Goal: Complete application form

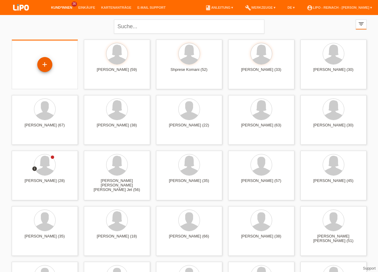
click at [44, 66] on div "+" at bounding box center [44, 64] width 15 height 15
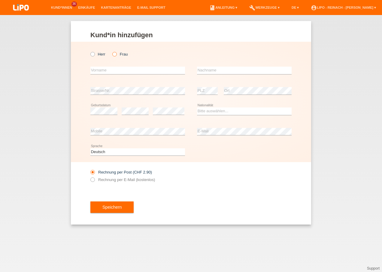
click at [112, 51] on icon at bounding box center [112, 51] width 0 height 0
click at [116, 54] on input "Frau" at bounding box center [114, 54] width 4 height 4
radio input "true"
click at [101, 69] on input "text" at bounding box center [137, 71] width 95 height 8
type input "Vjosa"
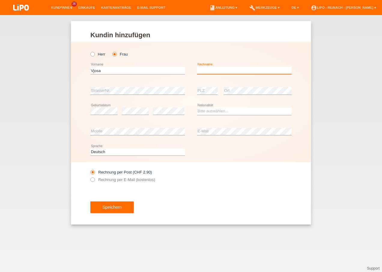
click at [199, 70] on input "text" at bounding box center [244, 71] width 95 height 8
type input "Baftiu Rudaj"
click at [205, 110] on select "Bitte auswählen... Schweiz Deutschland Liechtenstein Österreich ------------ Af…" at bounding box center [244, 111] width 95 height 7
select select "CH"
click at [197, 108] on select "Bitte auswählen... Schweiz Deutschland Liechtenstein Österreich ------------ Af…" at bounding box center [244, 111] width 95 height 7
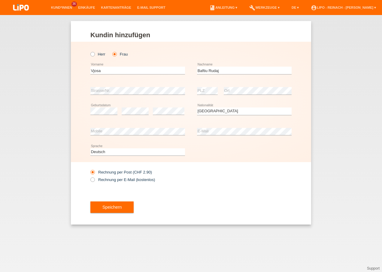
click at [220, 182] on div "Rechnung per Post (CHF 2.90) Rechnung per E-Mail (kostenlos)" at bounding box center [190, 176] width 201 height 28
drag, startPoint x: 93, startPoint y: 178, endPoint x: 96, endPoint y: 185, distance: 7.7
click at [90, 177] on icon at bounding box center [90, 177] width 0 height 0
click at [93, 179] on input "Rechnung per E-Mail (kostenlos)" at bounding box center [92, 182] width 4 height 8
radio input "true"
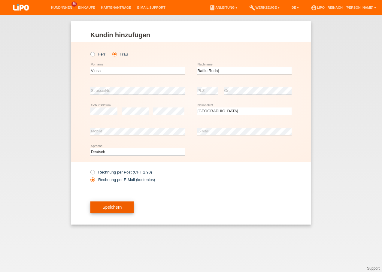
click at [115, 205] on span "Speichern" at bounding box center [112, 207] width 19 height 5
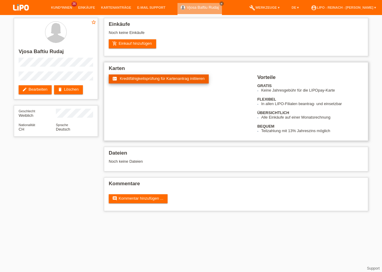
click at [161, 81] on span "Kreditfähigkeitsprüfung für Kartenantrag initiieren" at bounding box center [162, 78] width 85 height 5
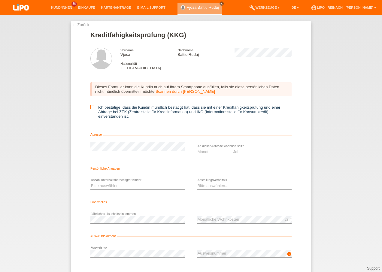
click at [90, 106] on icon at bounding box center [92, 107] width 4 height 4
click at [90, 106] on input "Ich bestätige, dass die Kundin mündlich bestätigt hat, dass sie mit einer Kredi…" at bounding box center [92, 107] width 4 height 4
checkbox input "true"
click at [208, 153] on select "Monat 01 02 03 04 05 06 07 08 09 10" at bounding box center [212, 151] width 31 height 7
click at [197, 148] on select "Monat 01 02 03 04 05 06 07 08 09 10" at bounding box center [212, 151] width 31 height 7
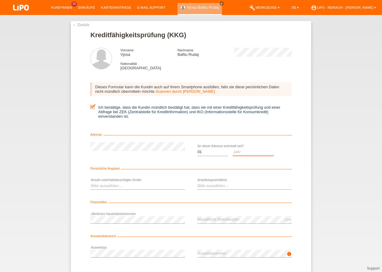
click at [238, 154] on select "Jahr 2025 2024 2023 2022 2021 2020 2019 2018 2017 2016 2015 2014 2013 2012 2011…" at bounding box center [253, 151] width 41 height 7
click at [204, 152] on select "Monat 01 02 03 04 05 06 07 08 09 10" at bounding box center [212, 151] width 31 height 7
select select "09"
click at [197, 148] on select "Monat 01 02 03 04 05 06 07 08 09 10" at bounding box center [212, 151] width 31 height 7
click at [239, 149] on select "Jahr 2025 2024 2023 2022 2021 2020 2019 2018 2017 2016 2015 2014 2013 2012 2011…" at bounding box center [253, 151] width 41 height 7
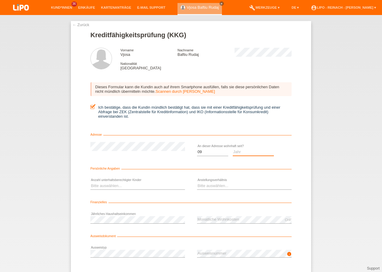
select select "2025"
click at [233, 148] on select "Jahr 2025 2024 2023 2022 2021 2020 2019 2018 2017 2016 2015 2014 2013 2012 2011…" at bounding box center [253, 151] width 41 height 7
drag, startPoint x: 91, startPoint y: 184, endPoint x: 93, endPoint y: 187, distance: 3.1
click at [91, 184] on select "Bitte auswählen... 0 1 2 3 4 5 6 7 8 9" at bounding box center [137, 185] width 95 height 7
select select "0"
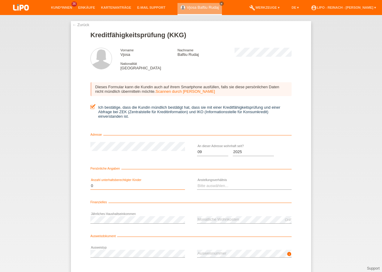
click at [90, 182] on select "Bitte auswählen... 0 1 2 3 4 5 6 7 8 9" at bounding box center [137, 185] width 95 height 7
click at [212, 188] on select "Bitte auswählen... Unbefristet Befristet Lehrling/Student Pensioniert Nicht arb…" at bounding box center [244, 185] width 95 height 7
select select "UNLIMITED"
click at [197, 182] on select "Bitte auswählen... Unbefristet Befristet Lehrling/Student Pensioniert Nicht arb…" at bounding box center [244, 185] width 95 height 7
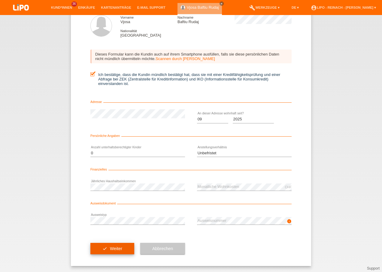
click at [108, 246] on button "check Weiter" at bounding box center [112, 248] width 44 height 11
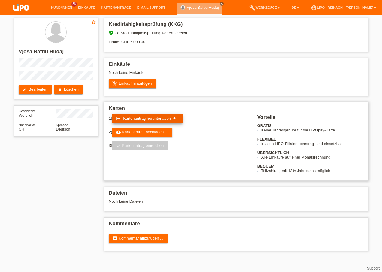
click at [148, 118] on span "Kartenantrag herunterladen" at bounding box center [147, 118] width 48 height 5
click at [341, 8] on link "account_circle LIPO - Reinach - [PERSON_NAME] ▾" at bounding box center [343, 8] width 71 height 4
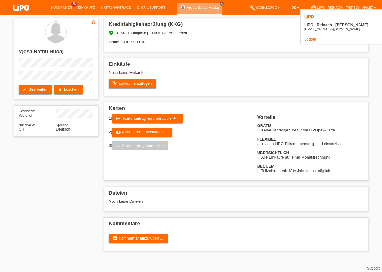
click at [311, 37] on link "Logout" at bounding box center [311, 39] width 12 height 5
